Goal: Find specific page/section: Find specific page/section

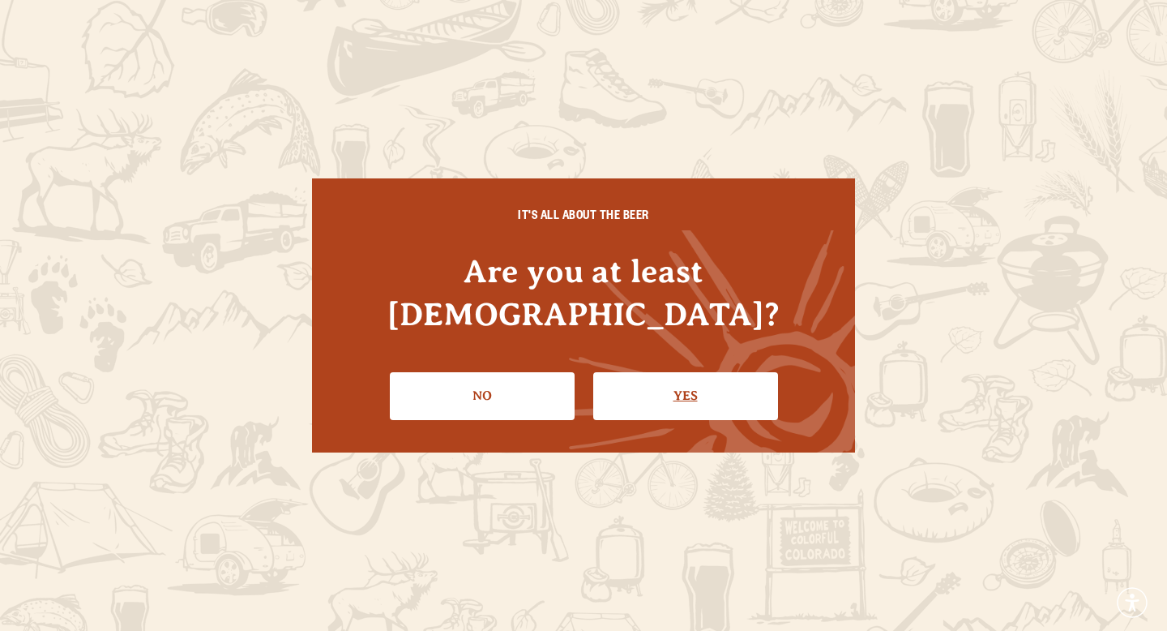
click at [635, 372] on link "Yes" at bounding box center [685, 395] width 185 height 47
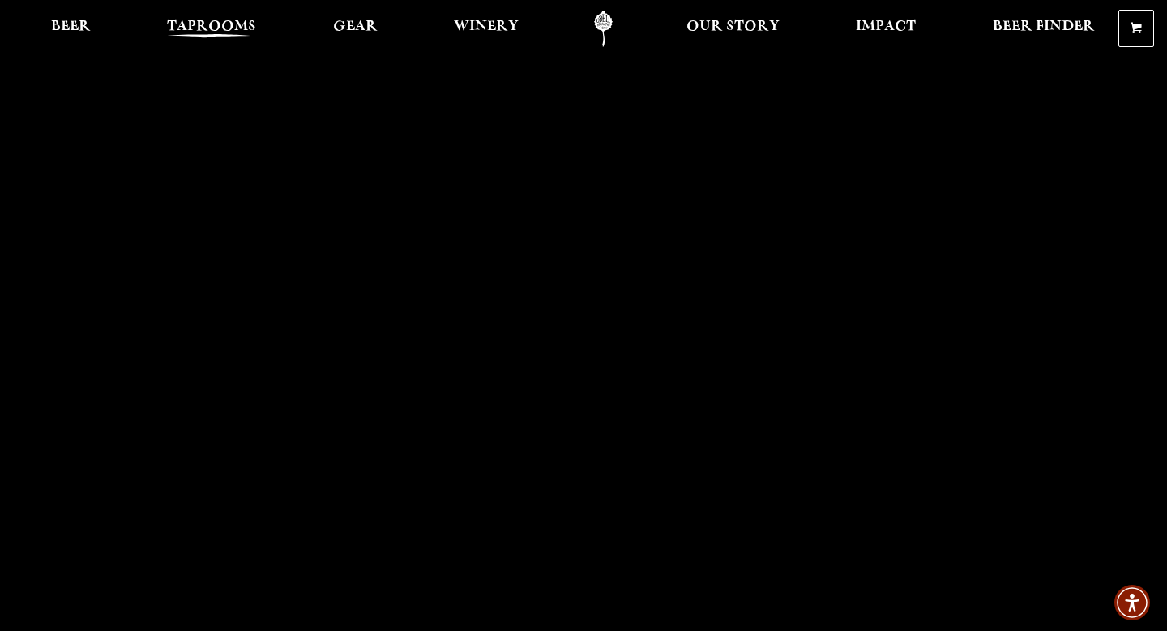
click at [218, 22] on span "Taprooms" at bounding box center [211, 26] width 89 height 13
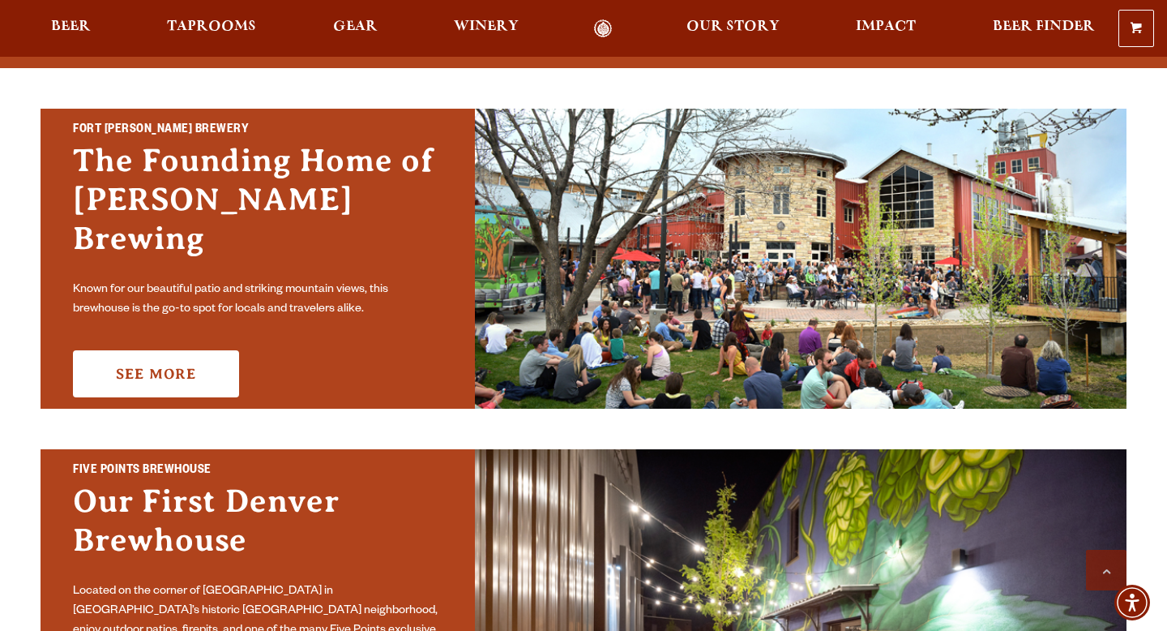
scroll to position [503, 0]
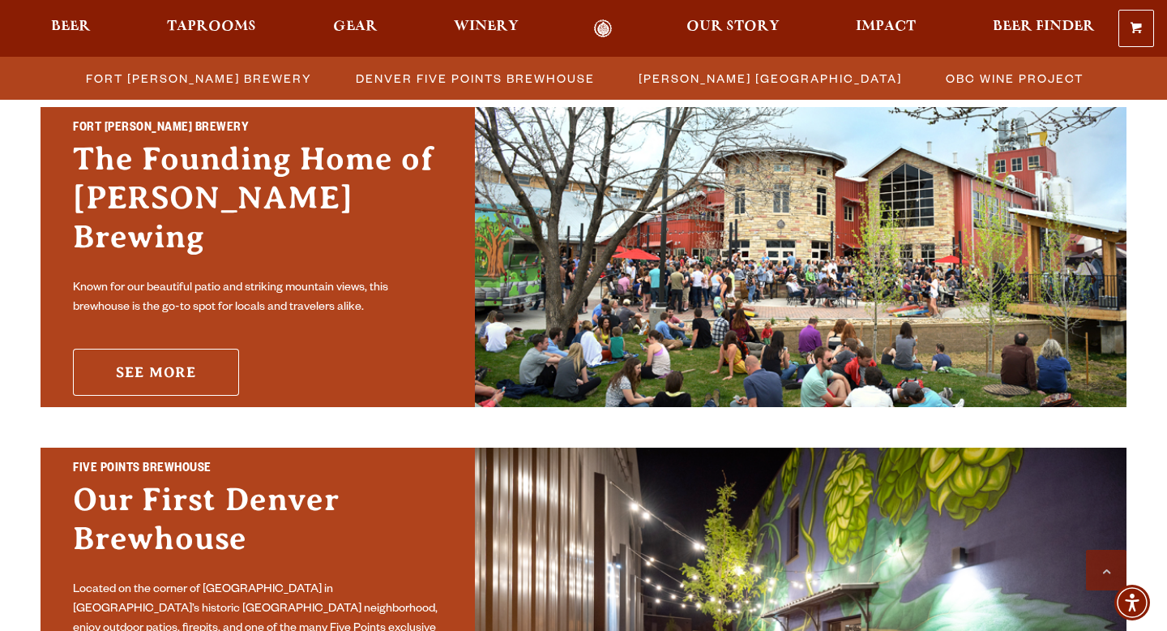
click at [156, 349] on link "See More" at bounding box center [156, 372] width 166 height 47
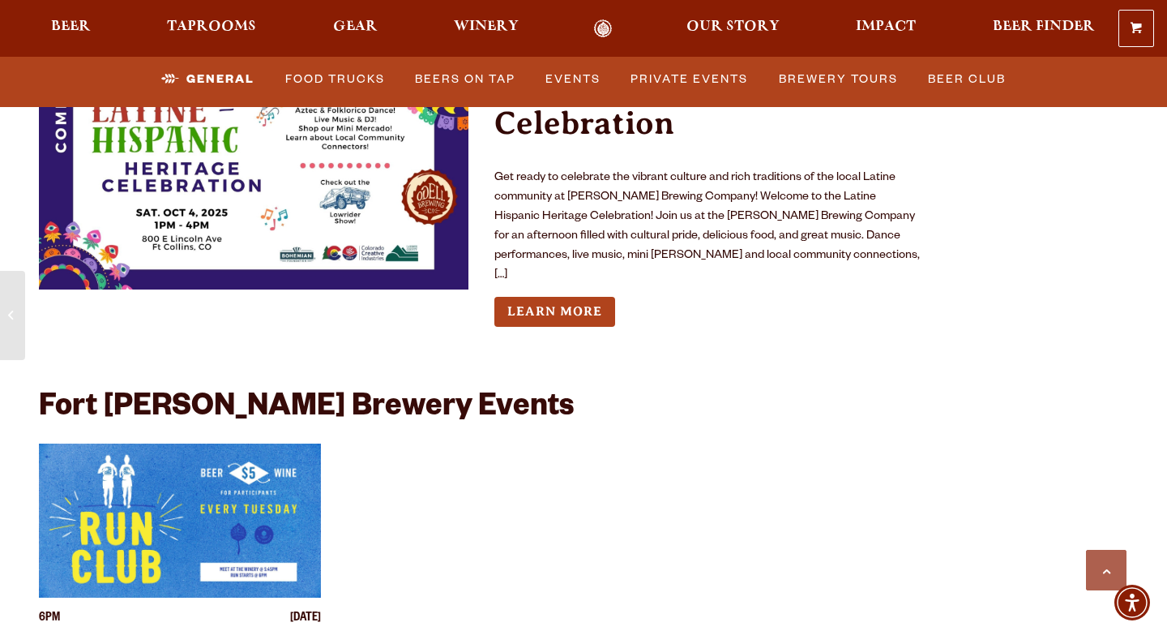
scroll to position [5855, 0]
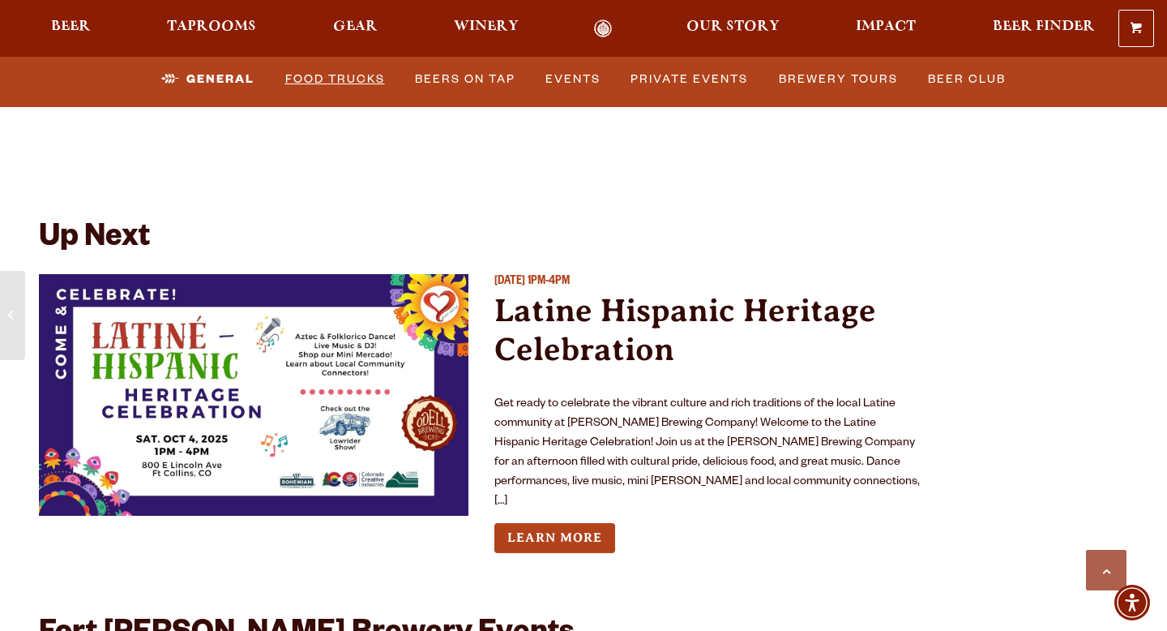
click at [323, 80] on link "Food Trucks" at bounding box center [335, 79] width 113 height 37
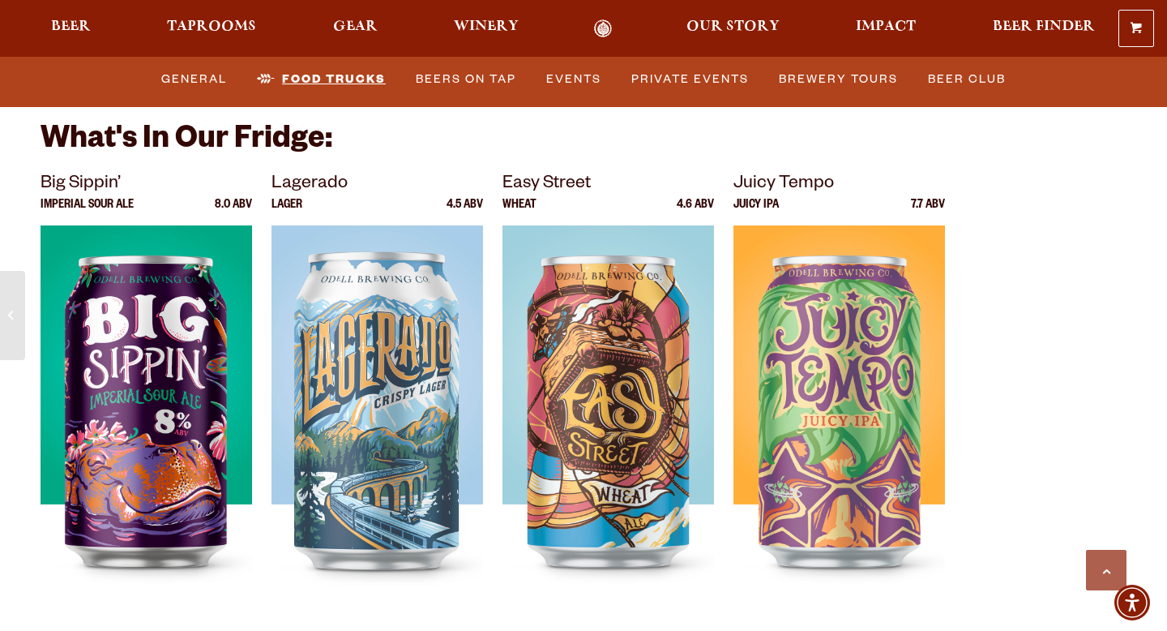
scroll to position [5774, 0]
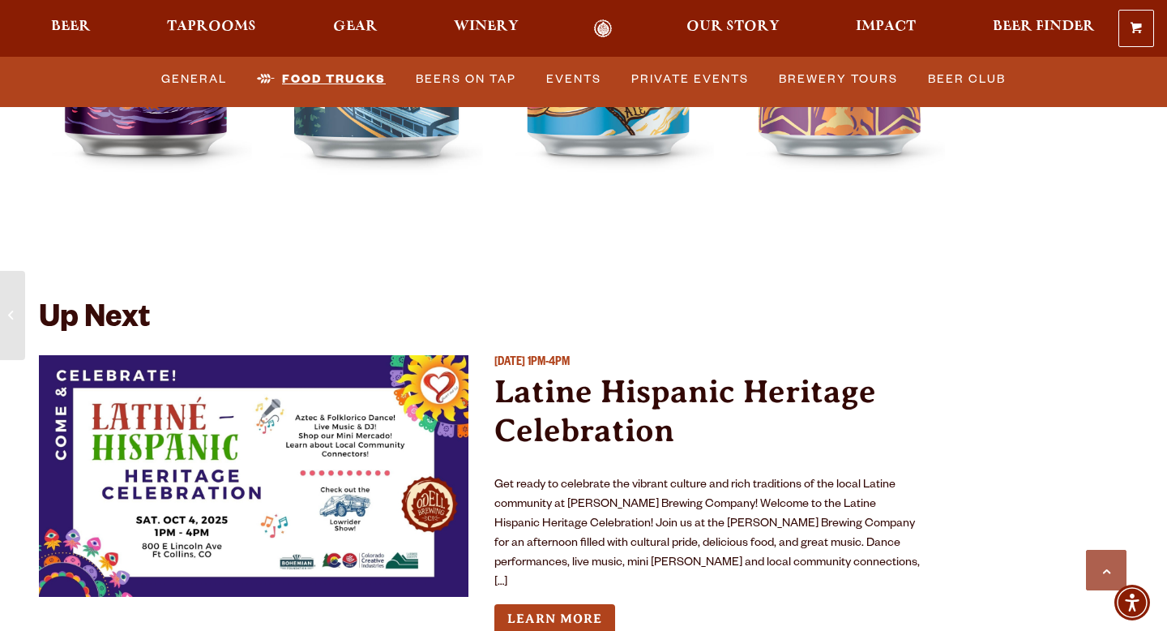
click at [327, 72] on link "Food Trucks" at bounding box center [322, 79] width 142 height 37
click at [326, 78] on link "Food Trucks" at bounding box center [322, 79] width 142 height 37
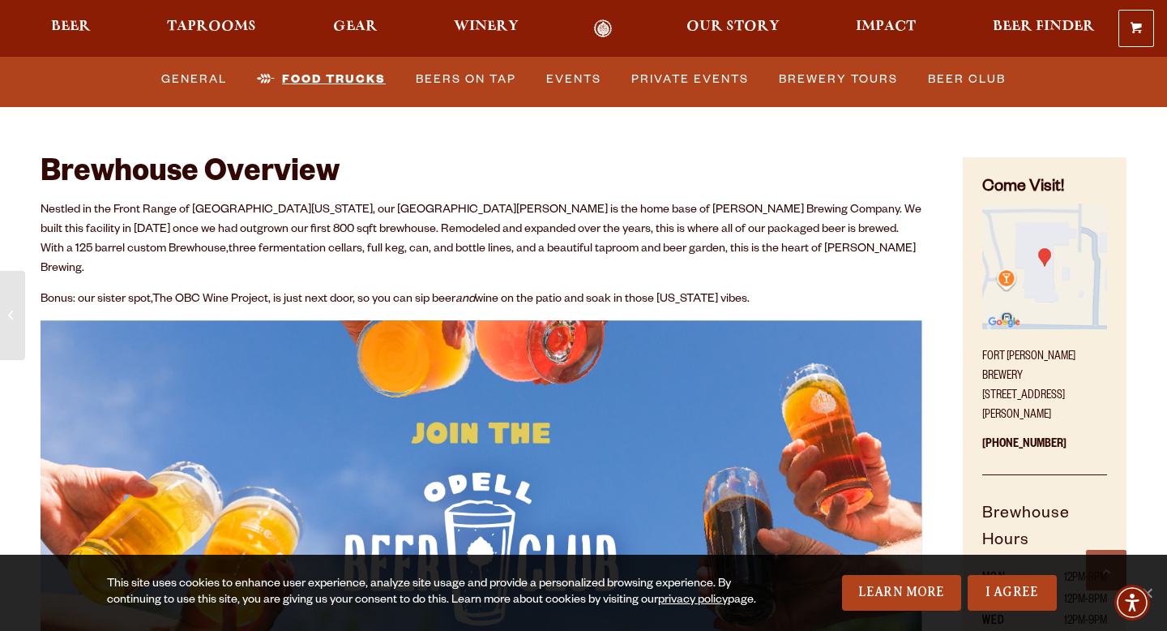
scroll to position [651, 0]
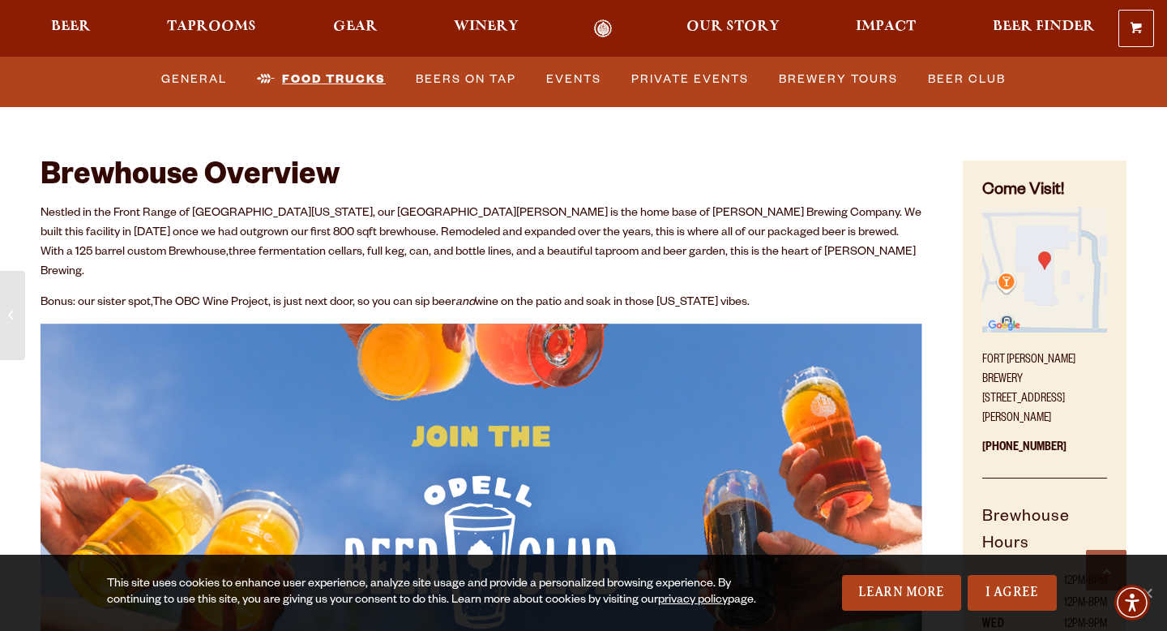
click at [327, 89] on link "Food Trucks" at bounding box center [322, 79] width 142 height 37
click at [327, 83] on link "Food Trucks" at bounding box center [322, 79] width 142 height 37
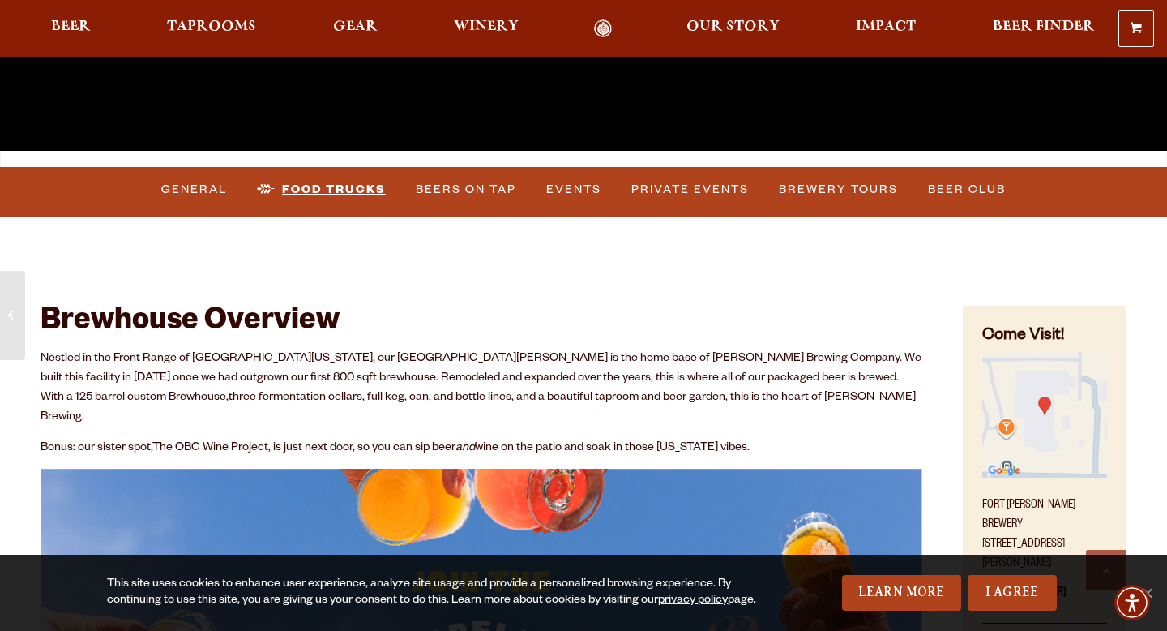
scroll to position [503, 0]
